Goal: Information Seeking & Learning: Understand process/instructions

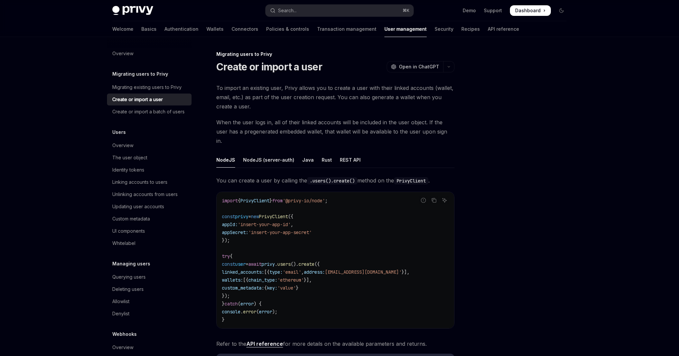
scroll to position [99, 0]
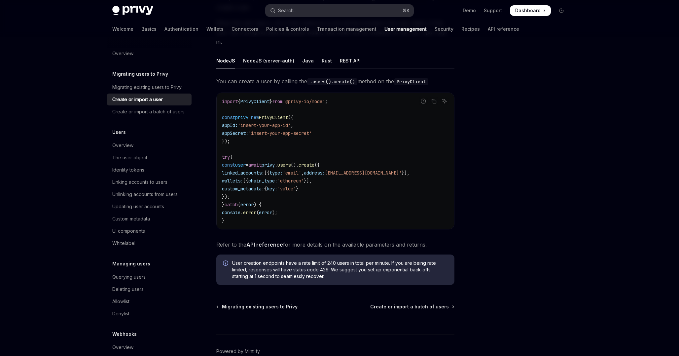
click at [352, 10] on button "Search... ⌘ K" at bounding box center [339, 11] width 148 height 12
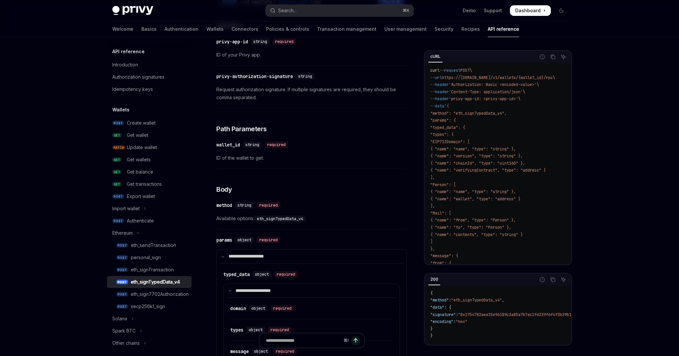
scroll to position [37, 0]
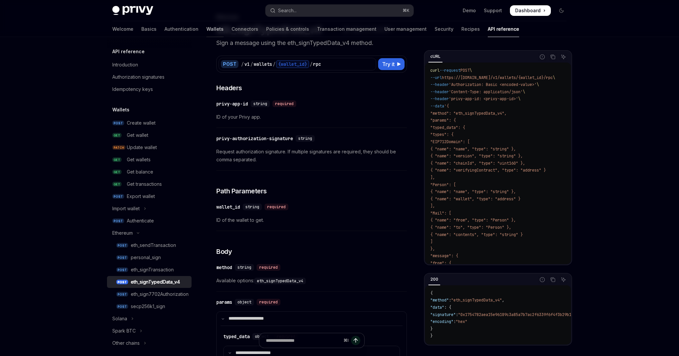
click at [206, 28] on link "Wallets" at bounding box center [214, 29] width 17 height 16
type textarea "*"
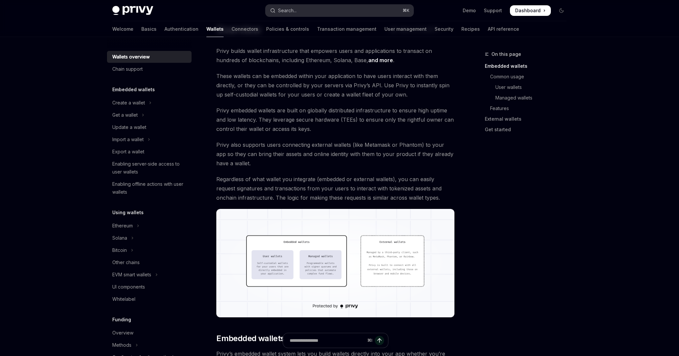
click at [346, 9] on button "Search... ⌘ K" at bounding box center [339, 11] width 148 height 12
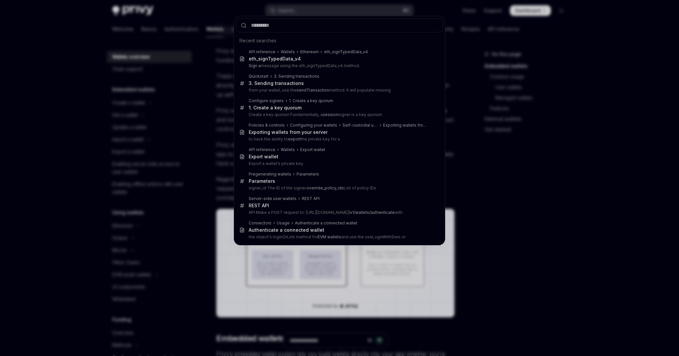
type input "**********"
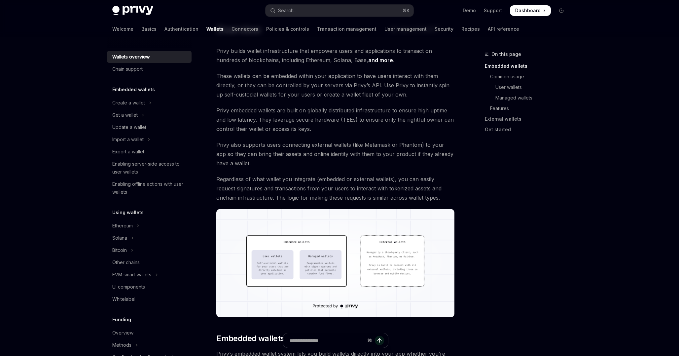
type textarea "*"
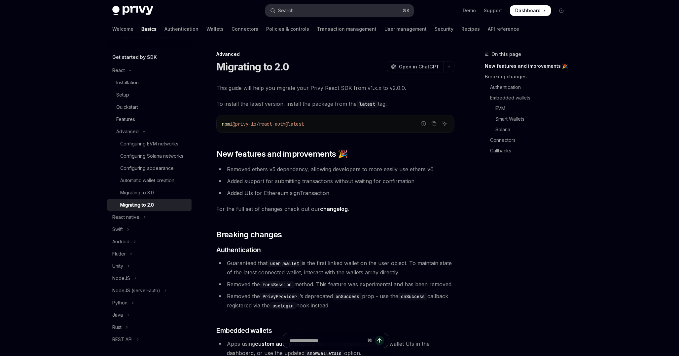
click at [304, 9] on button "Search... ⌘ K" at bounding box center [339, 11] width 148 height 12
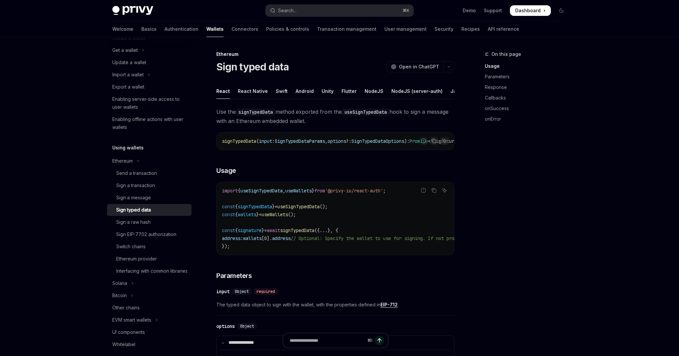
scroll to position [37, 0]
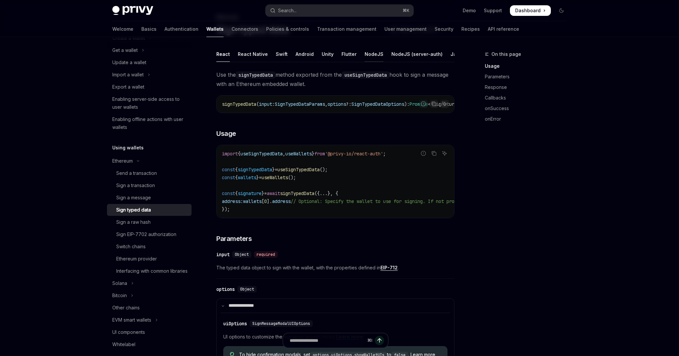
click at [373, 58] on div "NodeJS" at bounding box center [374, 54] width 19 height 16
type textarea "*"
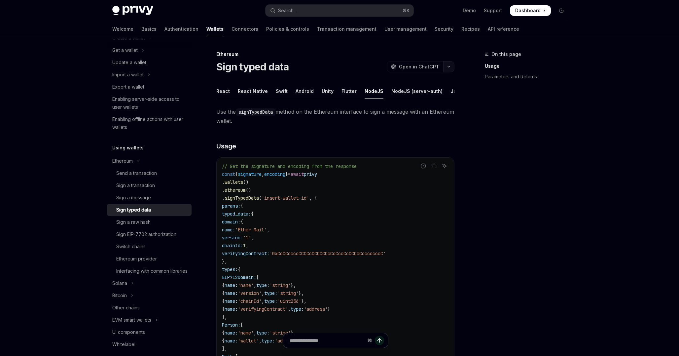
click at [448, 67] on icon "button" at bounding box center [449, 66] width 2 height 1
click at [428, 116] on div "Copy page as Markdown for LLMs" at bounding box center [411, 118] width 64 height 5
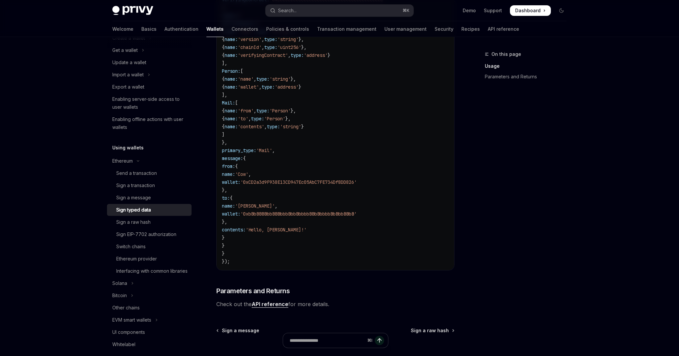
scroll to position [313, 0]
